Goal: Task Accomplishment & Management: Complete application form

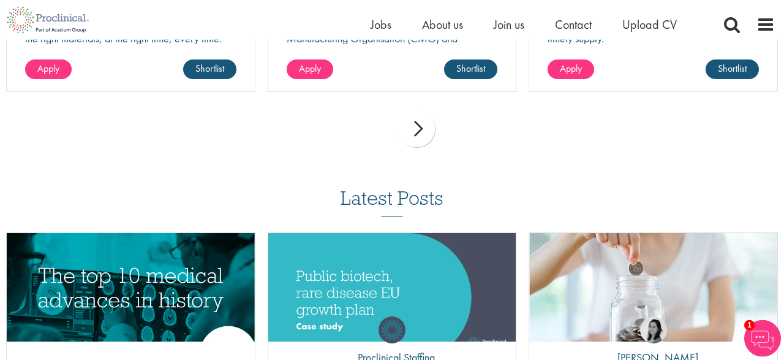
scroll to position [1262, 0]
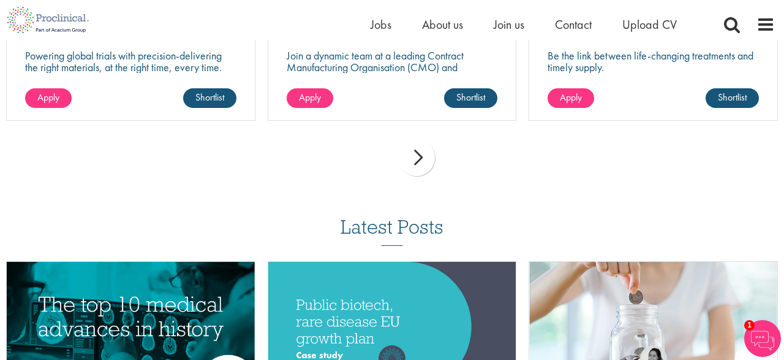
click at [417, 146] on div "next" at bounding box center [416, 157] width 37 height 37
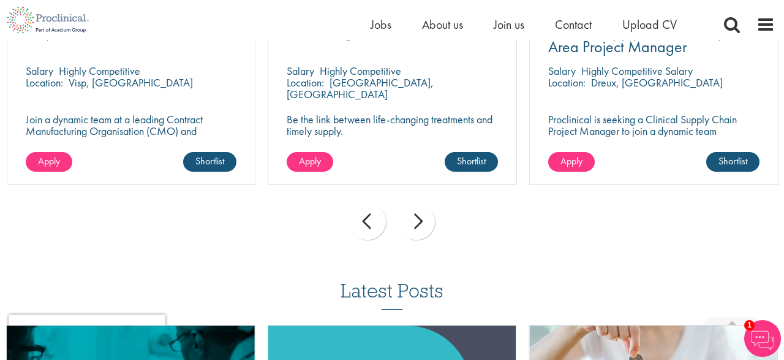
scroll to position [1134, 0]
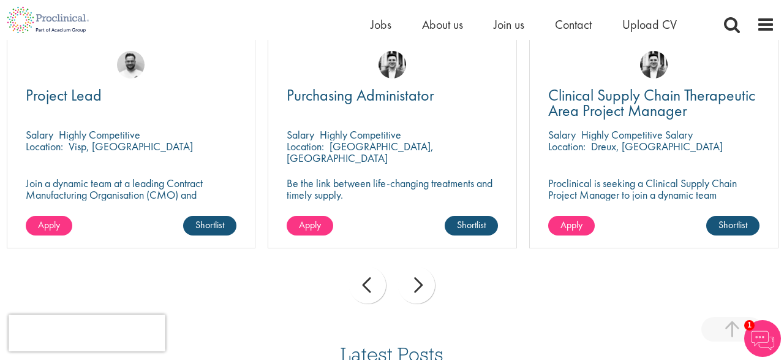
click at [418, 273] on div "next" at bounding box center [416, 284] width 37 height 37
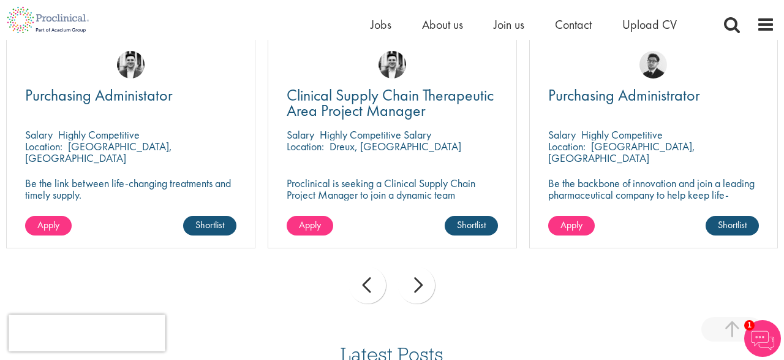
click at [418, 273] on div "next" at bounding box center [416, 284] width 37 height 37
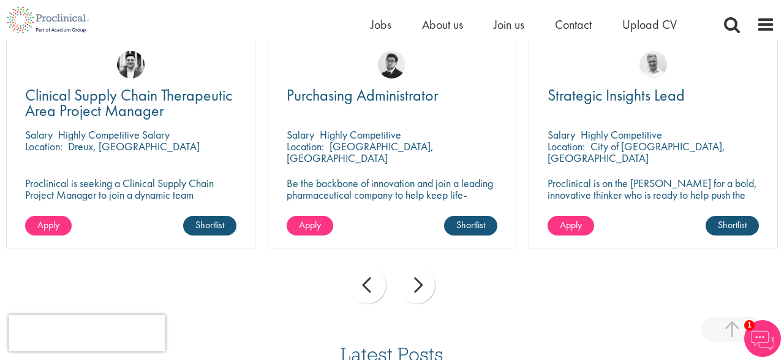
click at [418, 273] on div "next" at bounding box center [416, 284] width 37 height 37
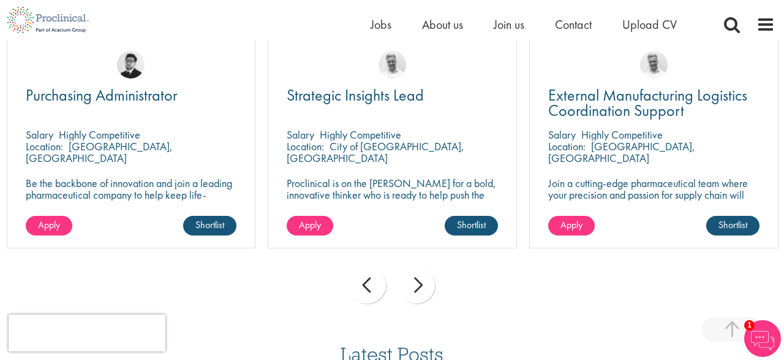
click at [418, 273] on div "next" at bounding box center [416, 284] width 37 height 37
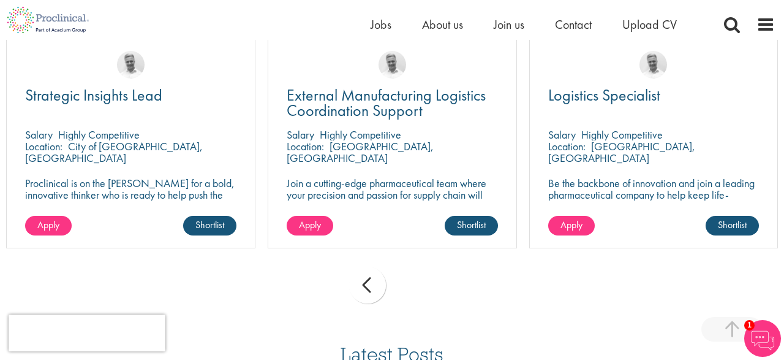
click at [418, 273] on div "prev next" at bounding box center [392, 286] width 784 height 53
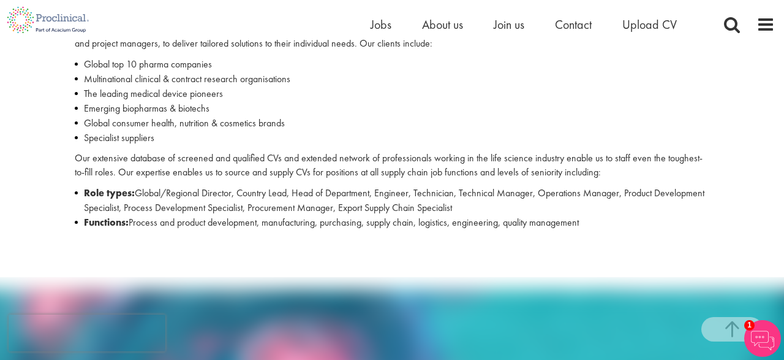
scroll to position [497, 0]
click at [649, 25] on span "Upload CV" at bounding box center [649, 25] width 55 height 16
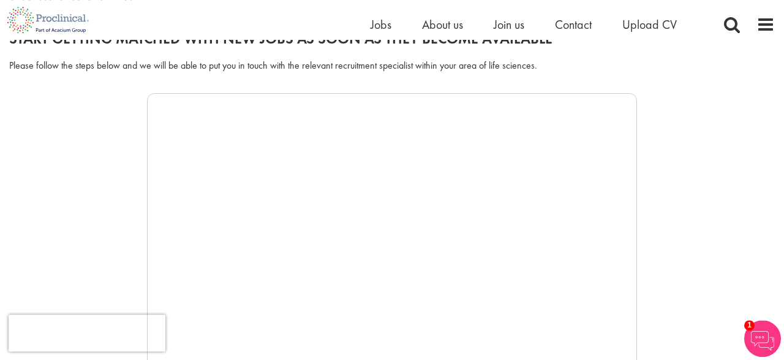
scroll to position [191, 0]
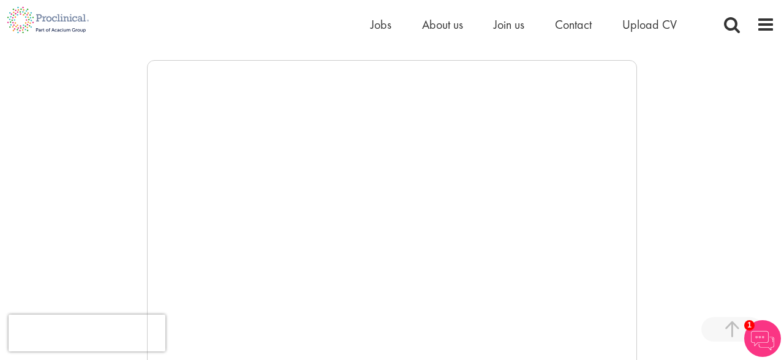
click at [690, 155] on div at bounding box center [392, 244] width 766 height 368
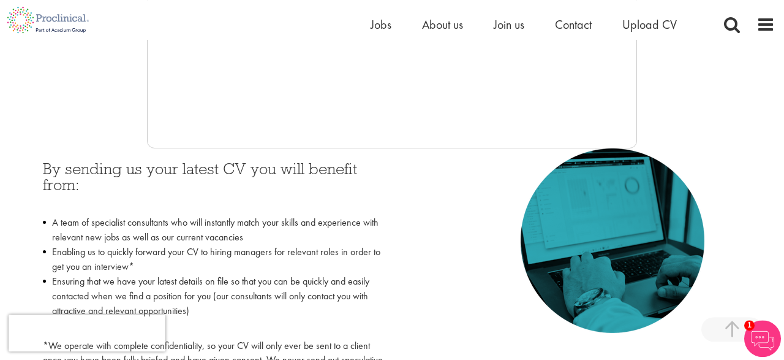
scroll to position [446, 0]
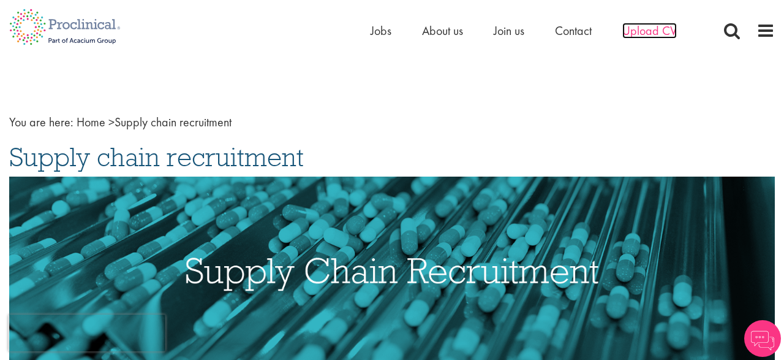
click at [653, 31] on span "Upload CV" at bounding box center [649, 31] width 55 height 16
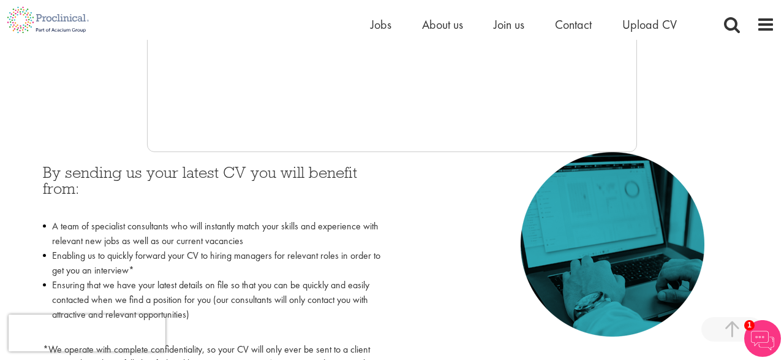
scroll to position [446, 0]
